Goal: Check status: Check status

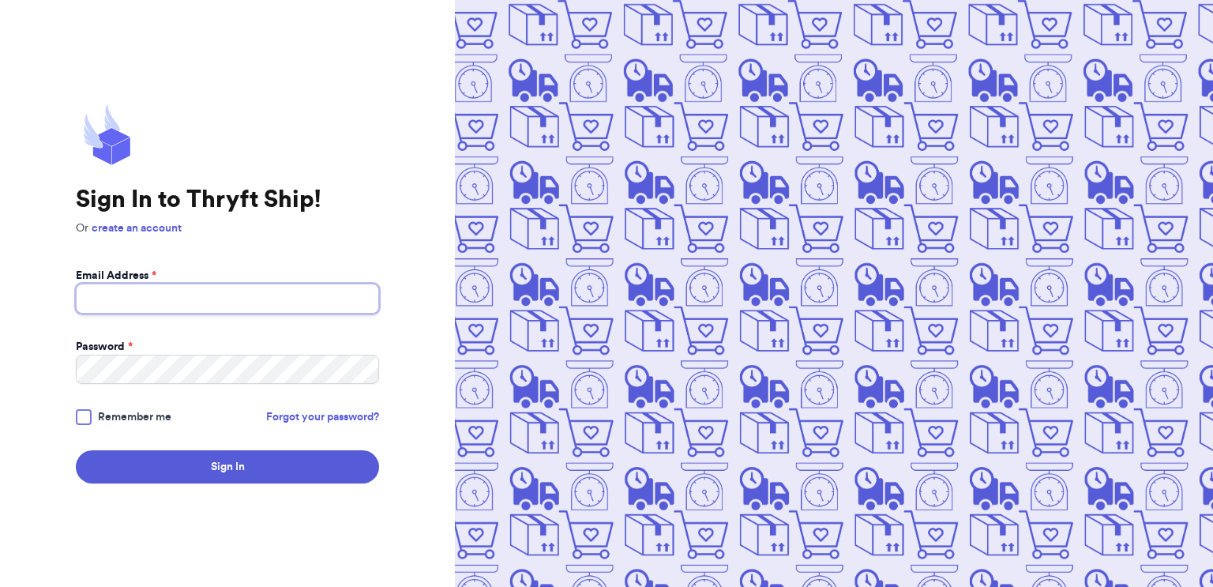
click at [150, 299] on input "Email Address *" at bounding box center [227, 299] width 303 height 30
type input "[EMAIL_ADDRESS][DOMAIN_NAME]"
click at [76, 450] on button "Sign In" at bounding box center [227, 466] width 303 height 33
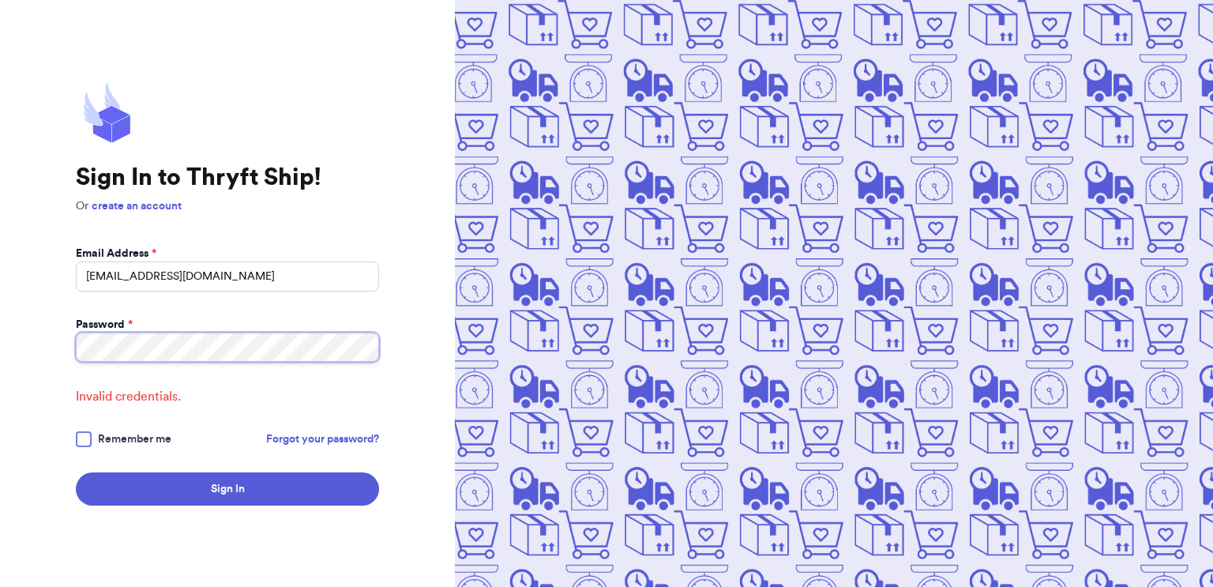
click at [76, 472] on button "Sign In" at bounding box center [227, 488] width 303 height 33
click at [39, 419] on div "Sign In to Thryft Ship! Or create an account Email Address * [EMAIL_ADDRESS][DO…" at bounding box center [227, 293] width 455 height 587
click at [82, 436] on div at bounding box center [84, 439] width 16 height 16
click at [0, 0] on input "Remember me" at bounding box center [0, 0] width 0 height 0
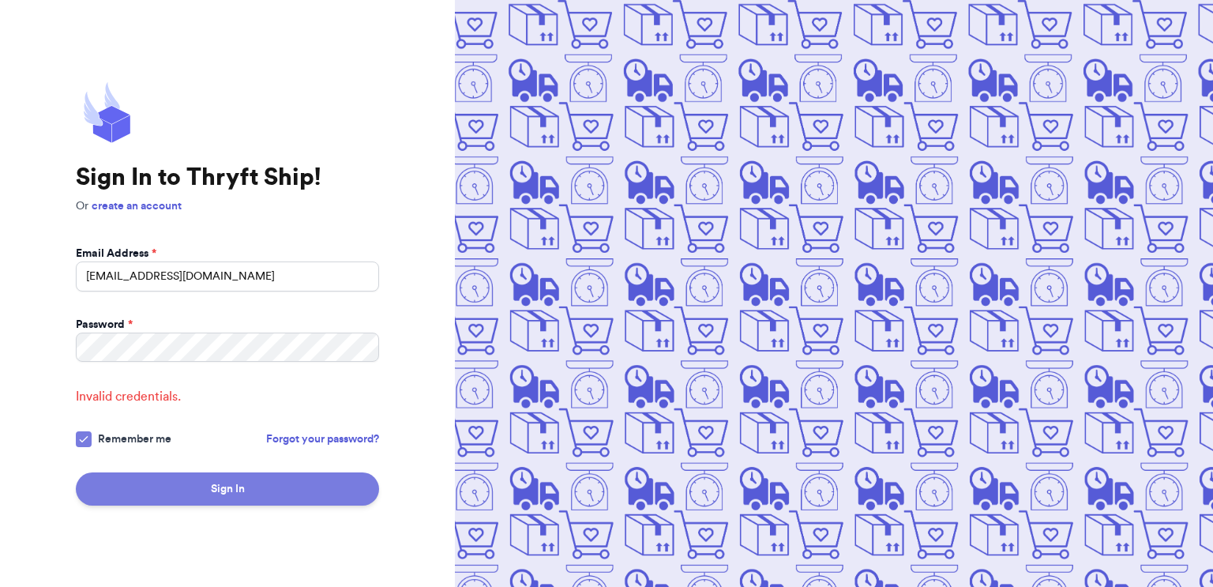
click at [103, 485] on button "Sign In" at bounding box center [227, 488] width 303 height 33
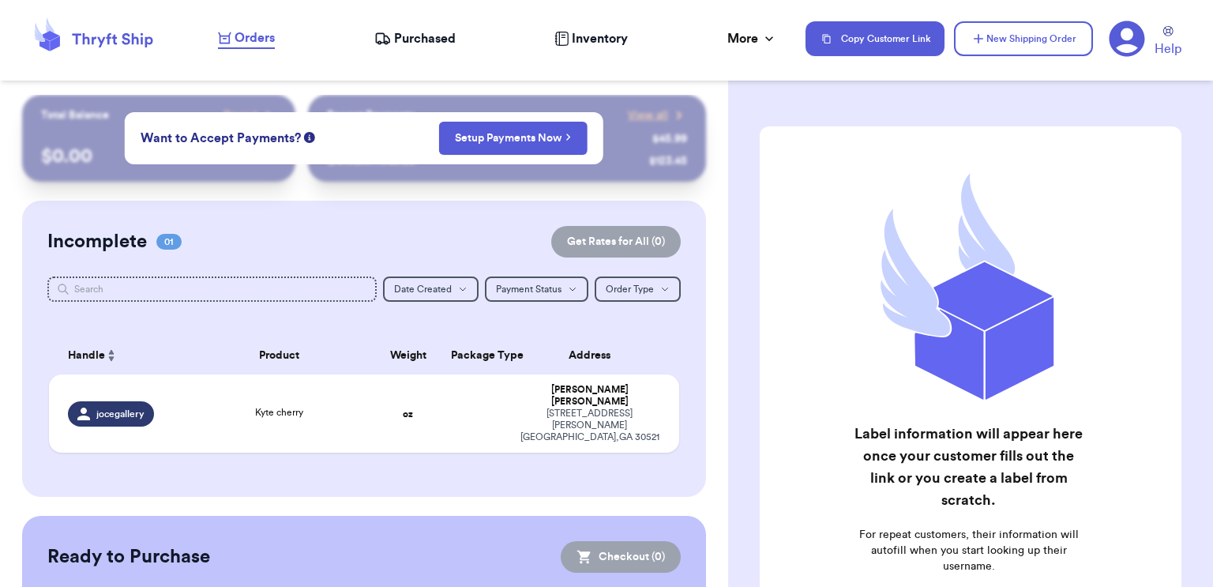
click at [425, 42] on span "Purchased" at bounding box center [425, 38] width 62 height 19
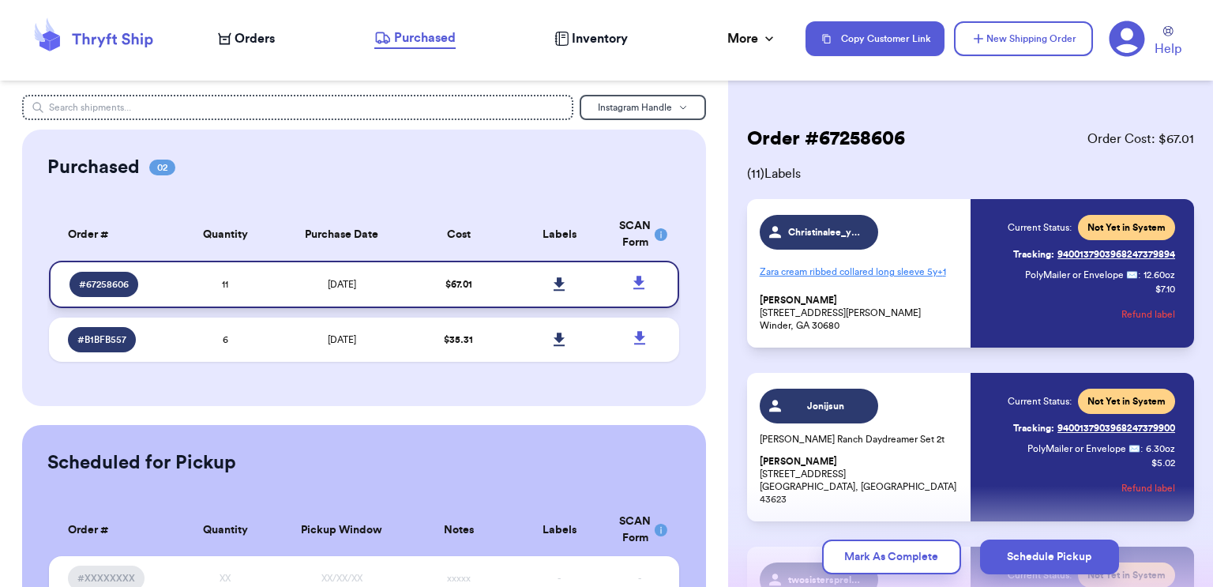
click at [563, 284] on icon at bounding box center [560, 284] width 12 height 14
